Goal: Task Accomplishment & Management: Manage account settings

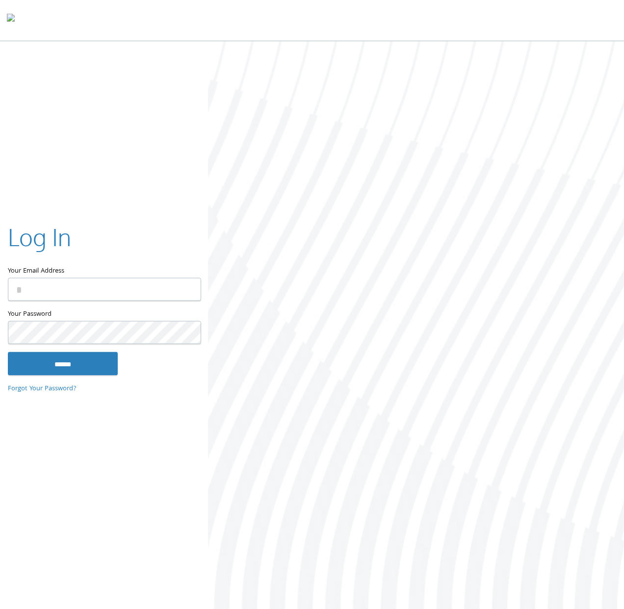
type input "**********"
click at [74, 368] on input "******" at bounding box center [63, 364] width 110 height 24
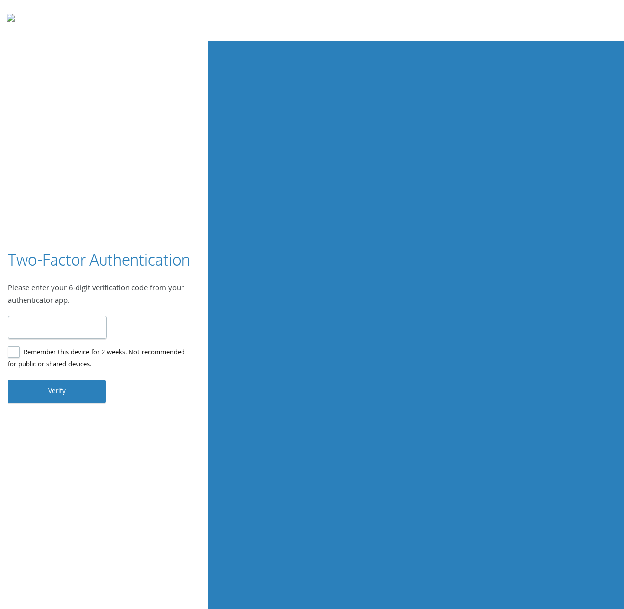
type input "******"
